Goal: Check status: Check status

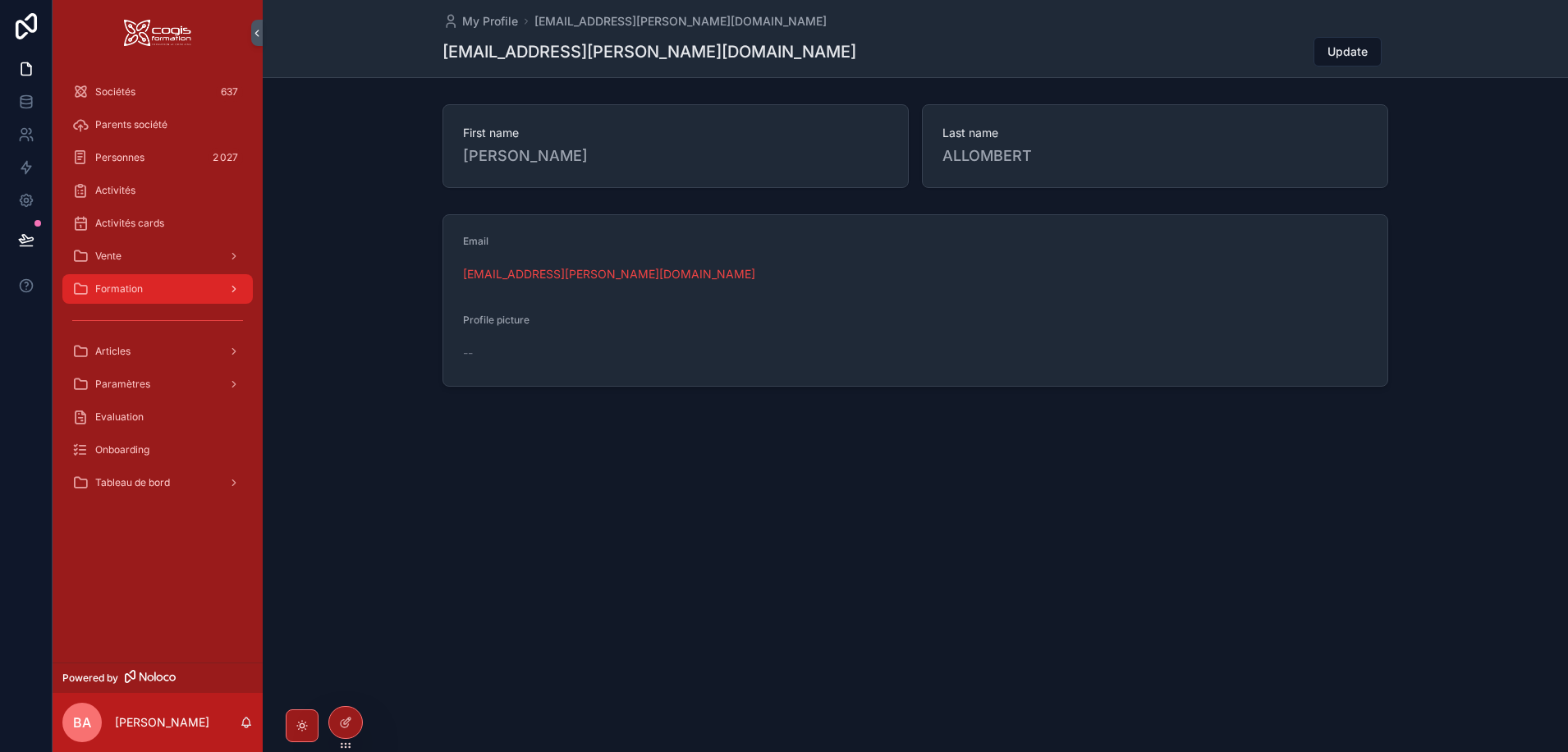
click at [155, 291] on div "Formation" at bounding box center [157, 289] width 171 height 26
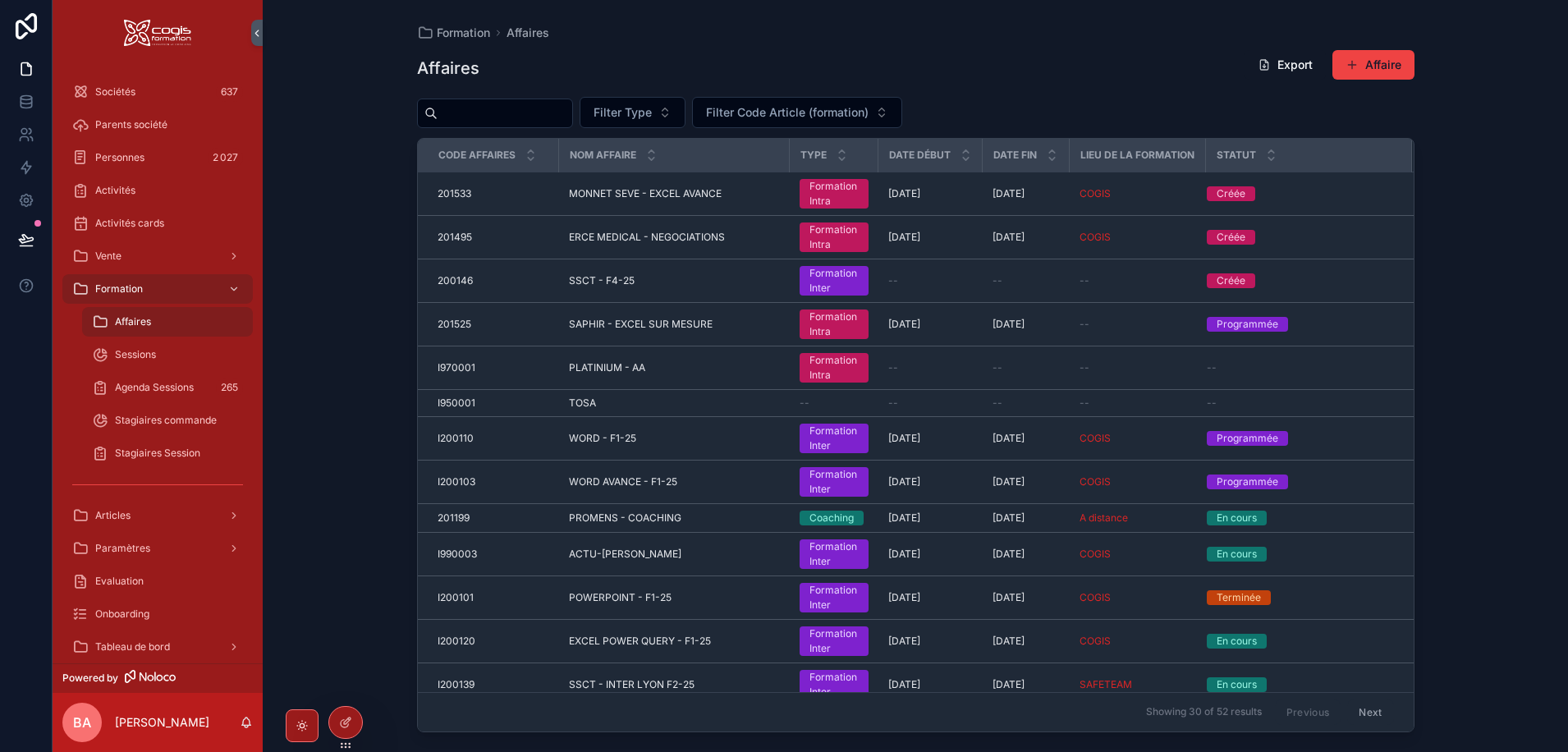
click at [139, 323] on span "Affaires" at bounding box center [133, 322] width 36 height 13
click at [484, 119] on input "scrollable content" at bounding box center [505, 113] width 135 height 23
type input "*******"
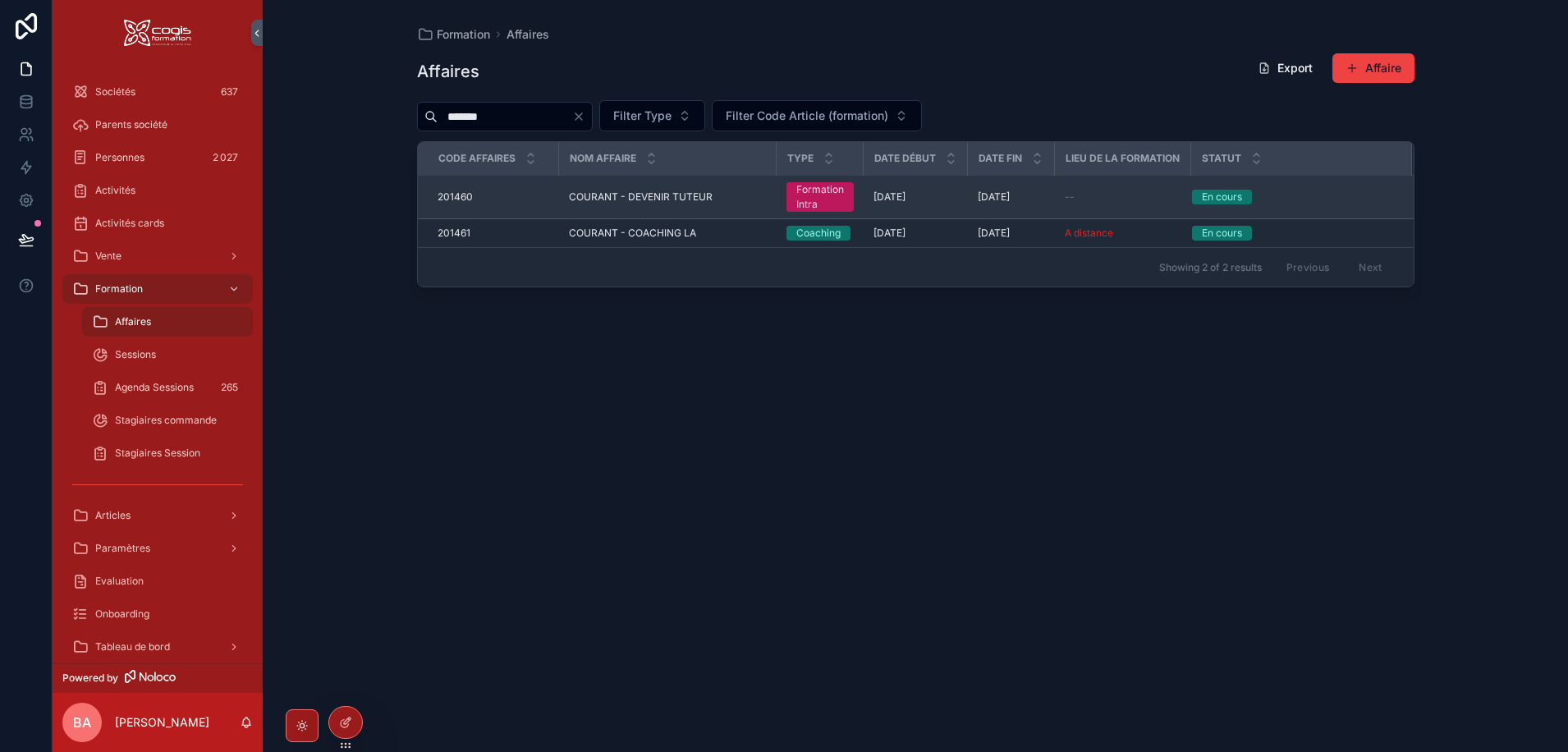
click at [661, 198] on span "COURANT - DEVENIR TUTEUR" at bounding box center [641, 197] width 144 height 13
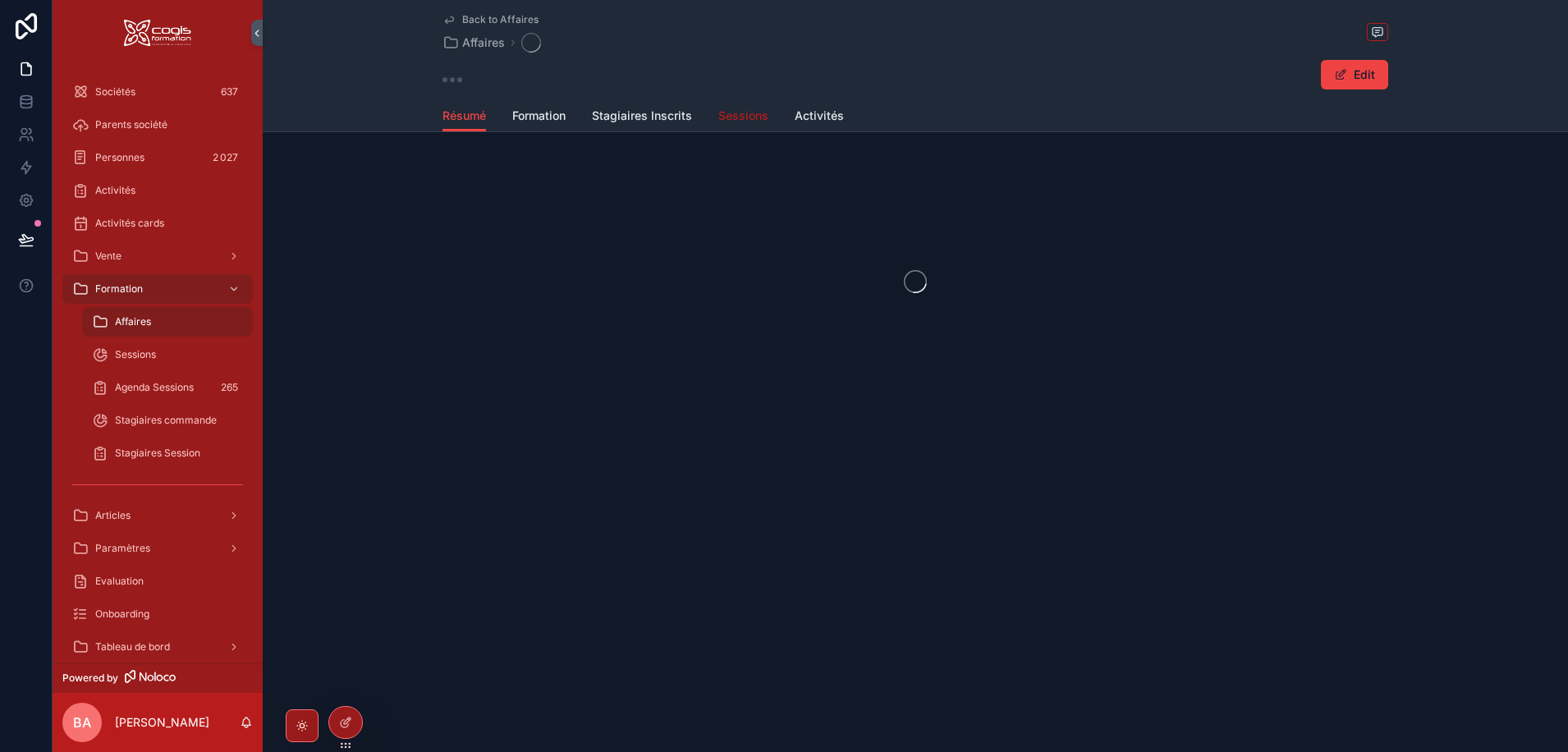
click at [725, 115] on span "Sessions" at bounding box center [743, 116] width 50 height 17
